Goal: Information Seeking & Learning: Learn about a topic

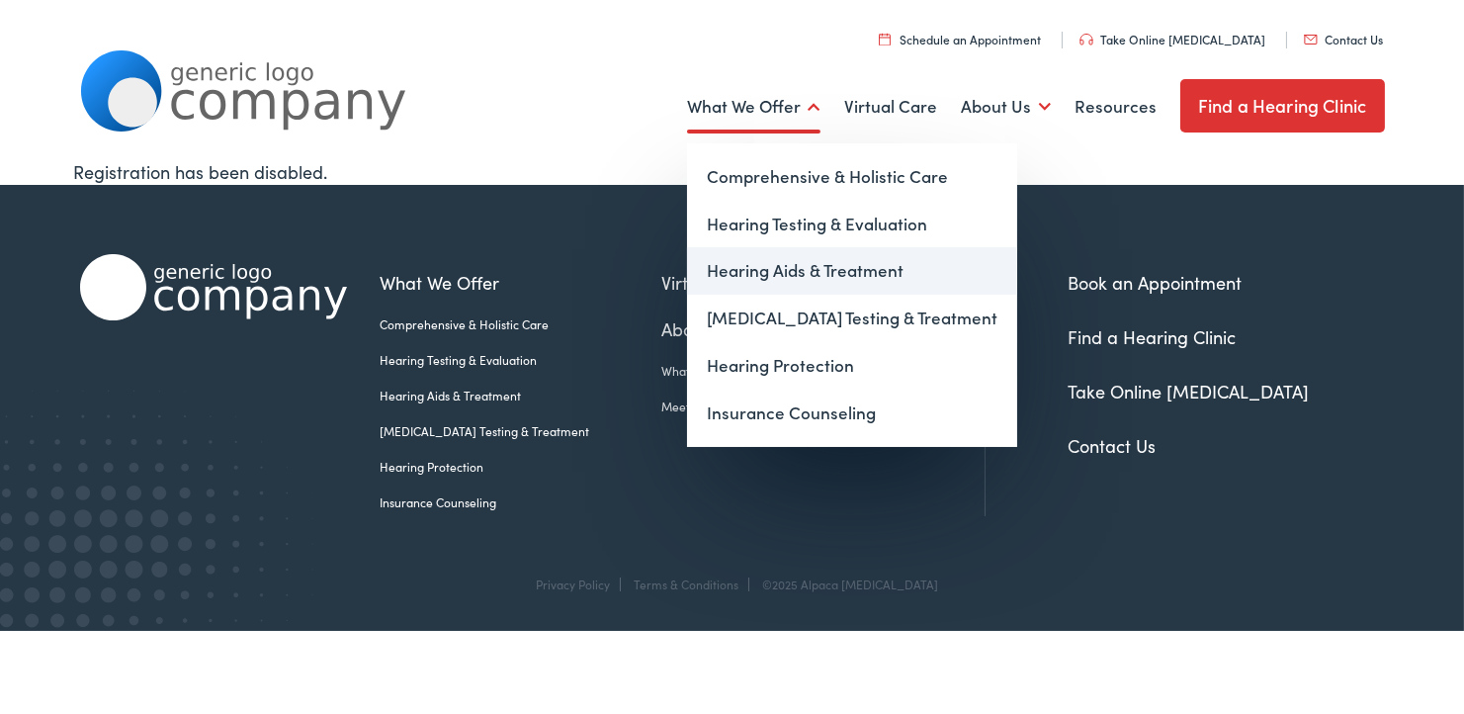
click at [772, 278] on link "Hearing Aids & Treatment" at bounding box center [852, 270] width 330 height 47
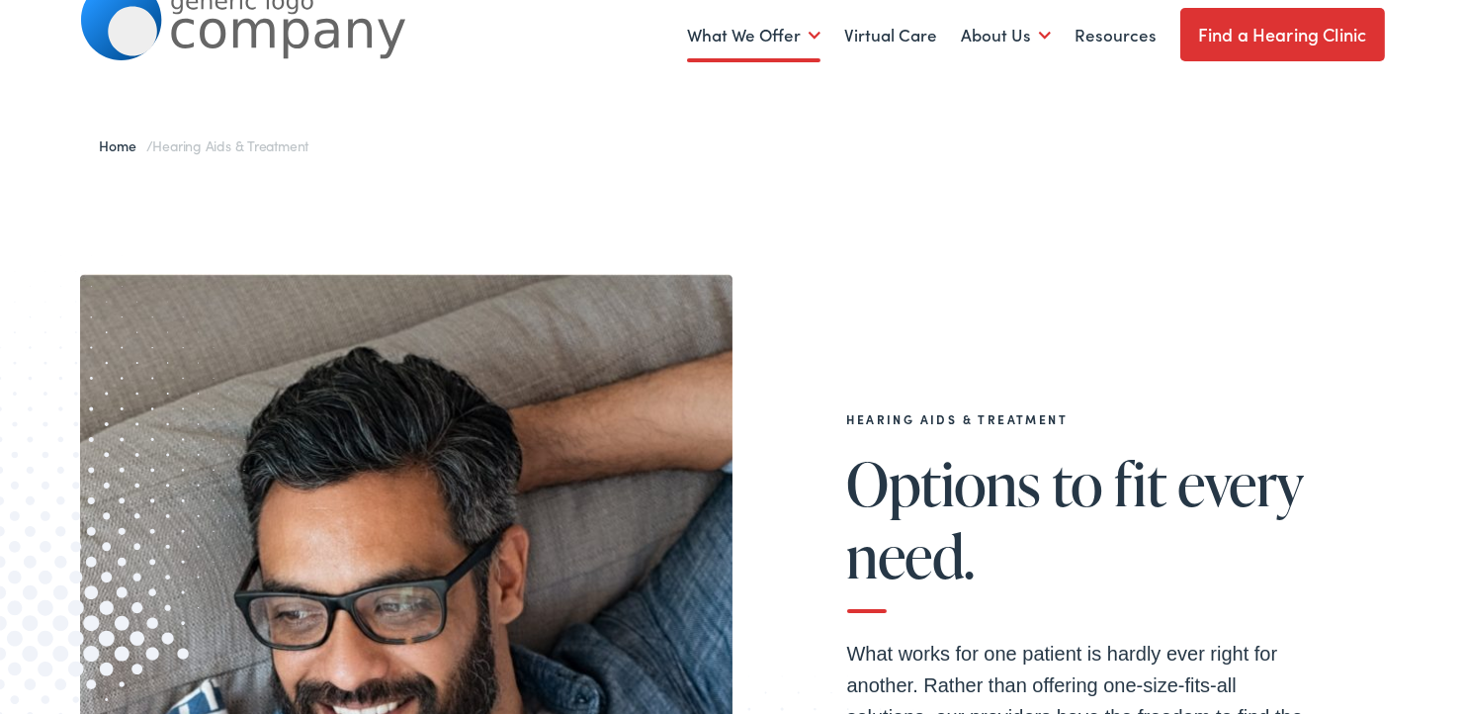
scroll to position [45, 0]
